Goal: Information Seeking & Learning: Learn about a topic

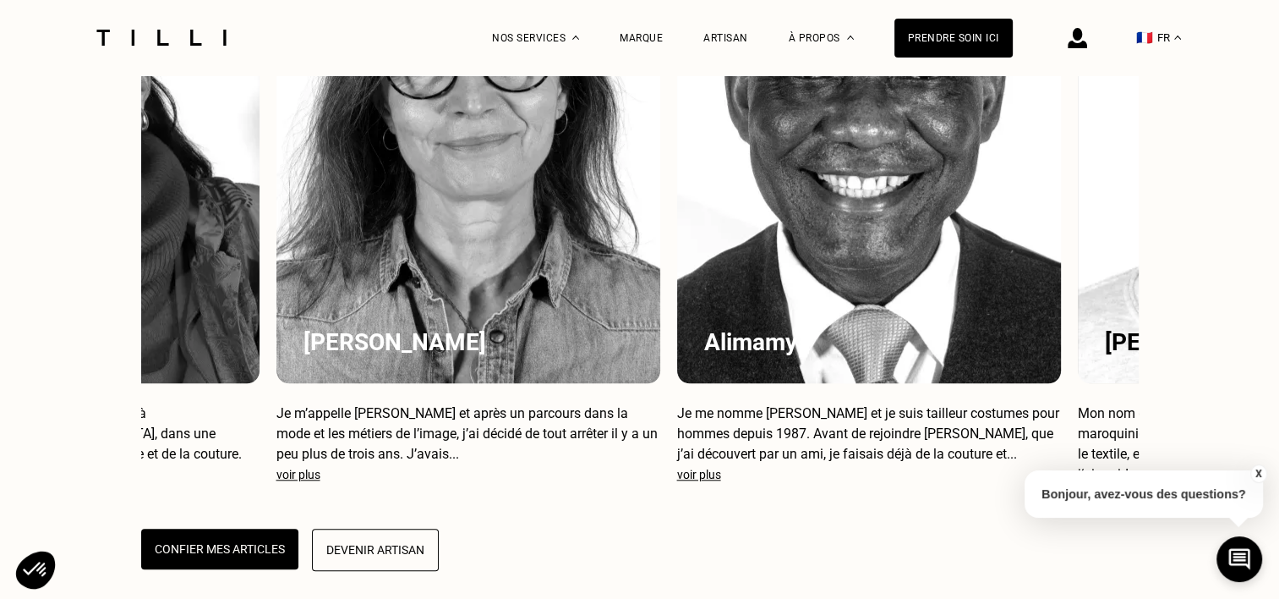
scroll to position [0, 284]
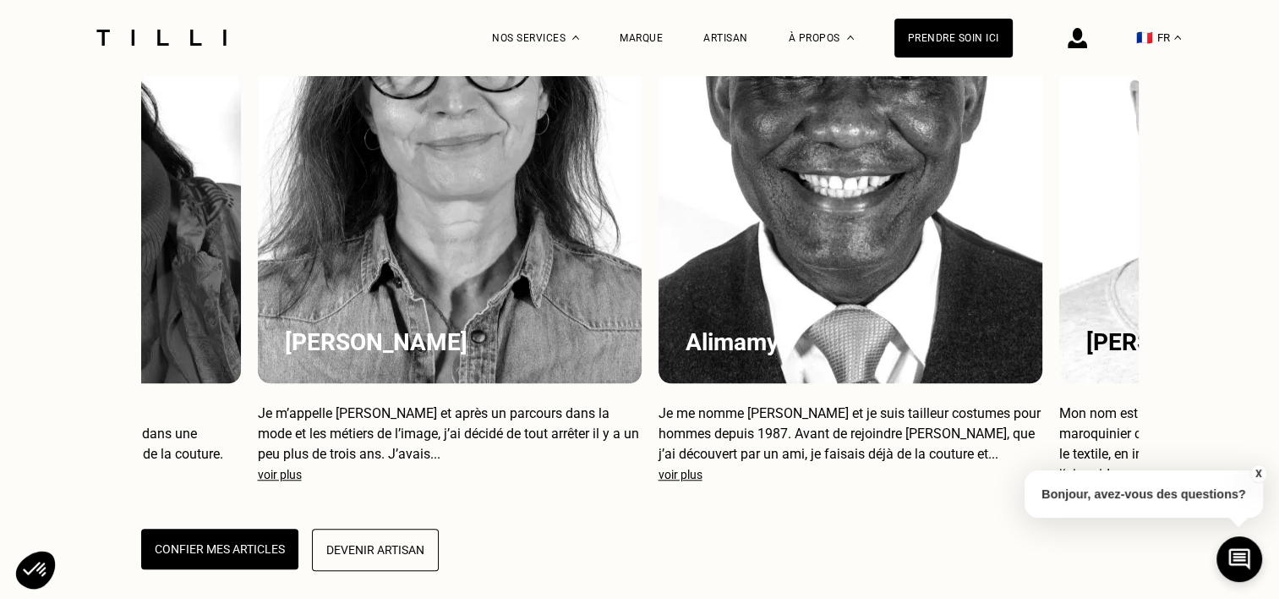
click at [835, 356] on div "Alimamy" at bounding box center [851, 148] width 384 height 469
click at [782, 464] on p "Je me nomme [PERSON_NAME] et je suis tailleur costumes pour hommes depuis 1987.…" at bounding box center [851, 433] width 384 height 61
click at [738, 356] on h3 "Alimamy" at bounding box center [851, 342] width 330 height 28
click at [797, 327] on div "Alimamy" at bounding box center [851, 148] width 384 height 469
click at [680, 481] on p "voir plus" at bounding box center [851, 475] width 384 height 14
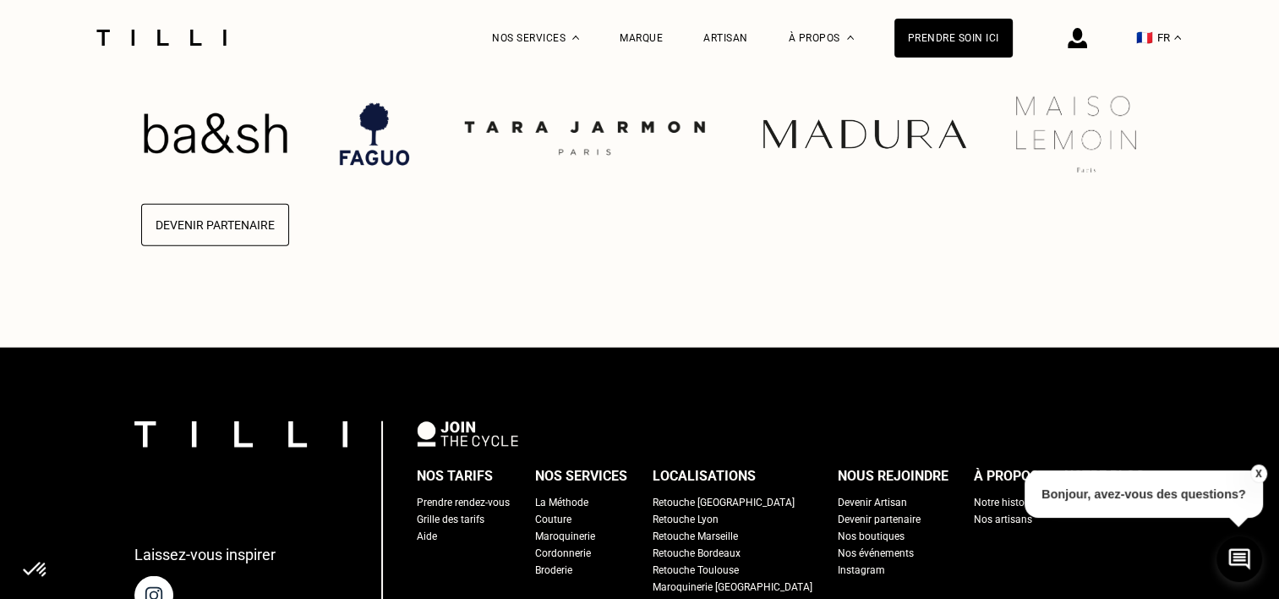
scroll to position [4154, 0]
click at [1067, 25] on p "Ensemble, nous prenons soin de vos produits" at bounding box center [640, 8] width 998 height 33
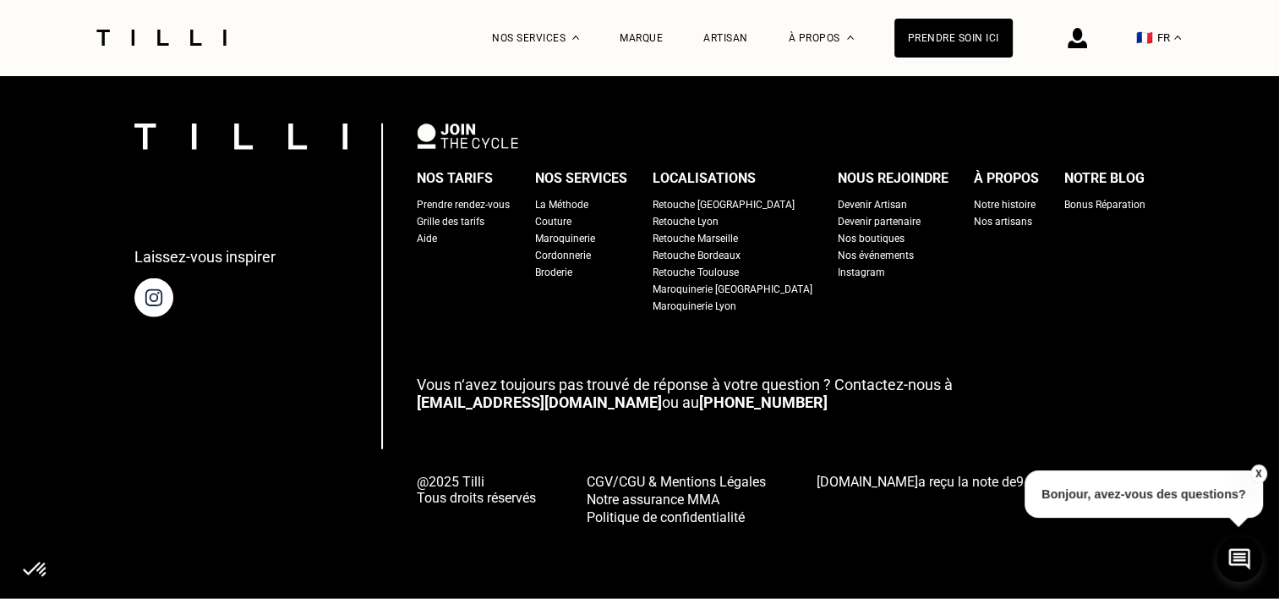
scroll to position [4549, 0]
click at [485, 220] on div "Grille des tarifs" at bounding box center [451, 221] width 68 height 17
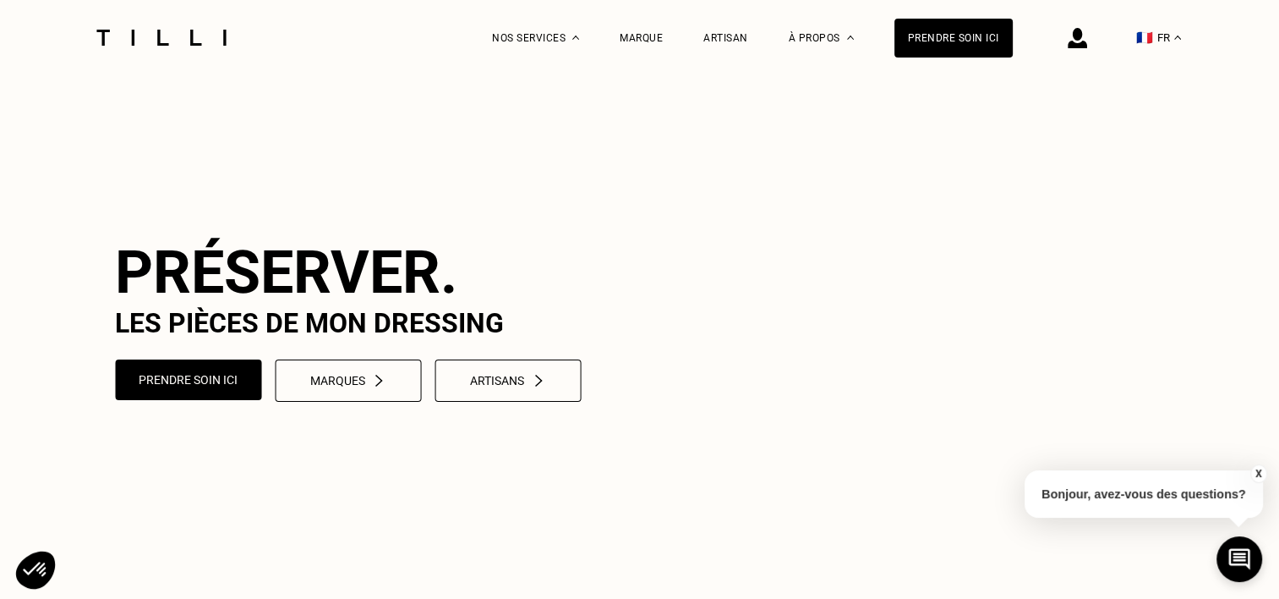
select select "FR"
